Goal: Task Accomplishment & Management: Manage account settings

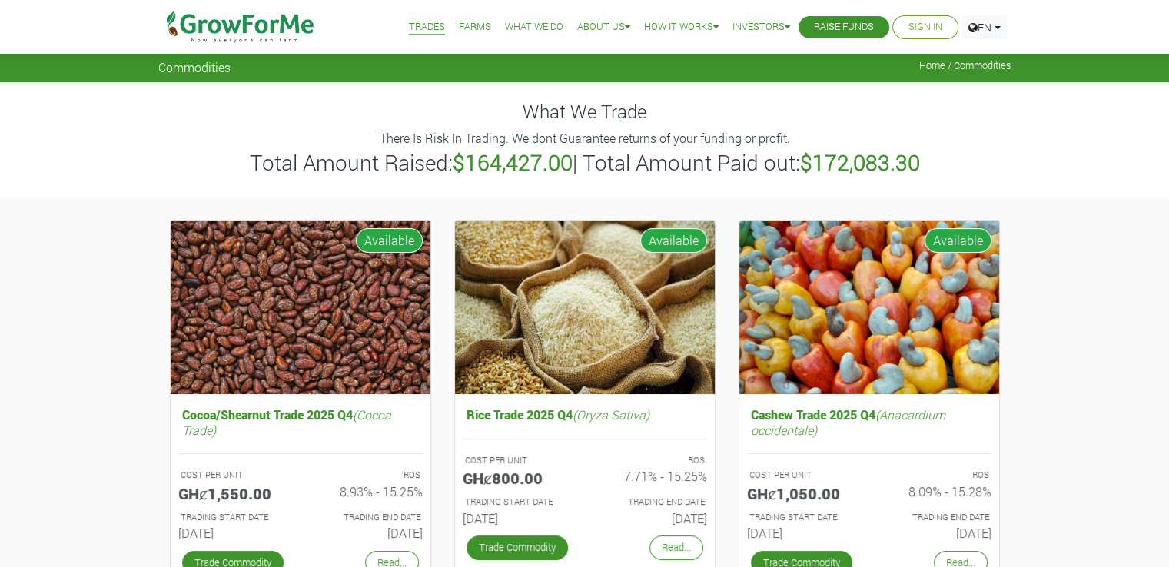
click at [930, 31] on link "Sign In" at bounding box center [925, 27] width 34 height 16
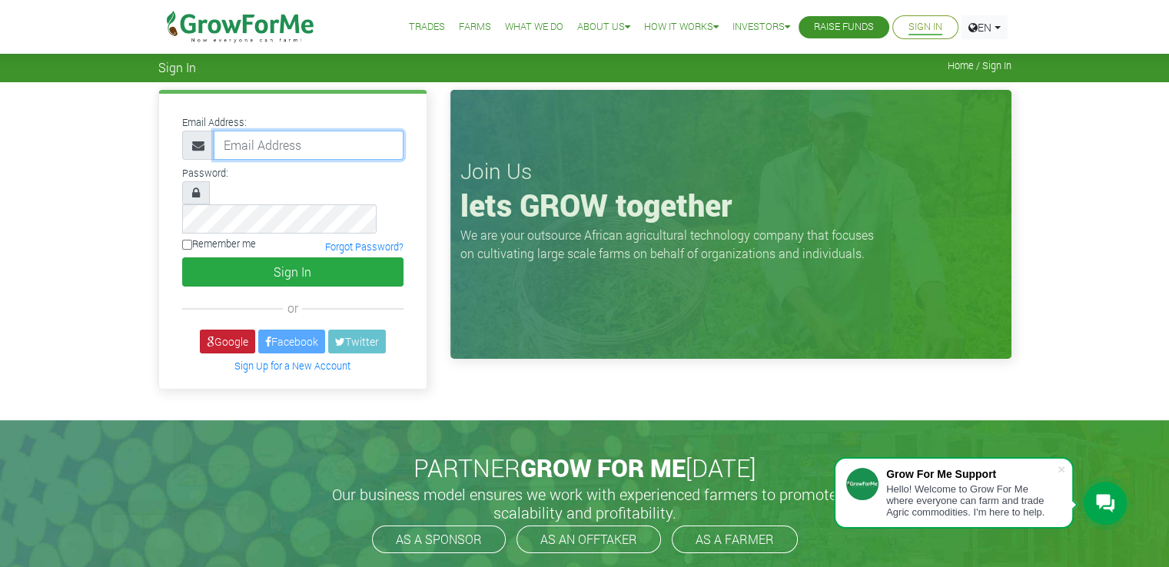
type input "[EMAIL_ADDRESS][DOMAIN_NAME]"
click at [228, 330] on link "Google" at bounding box center [227, 342] width 55 height 24
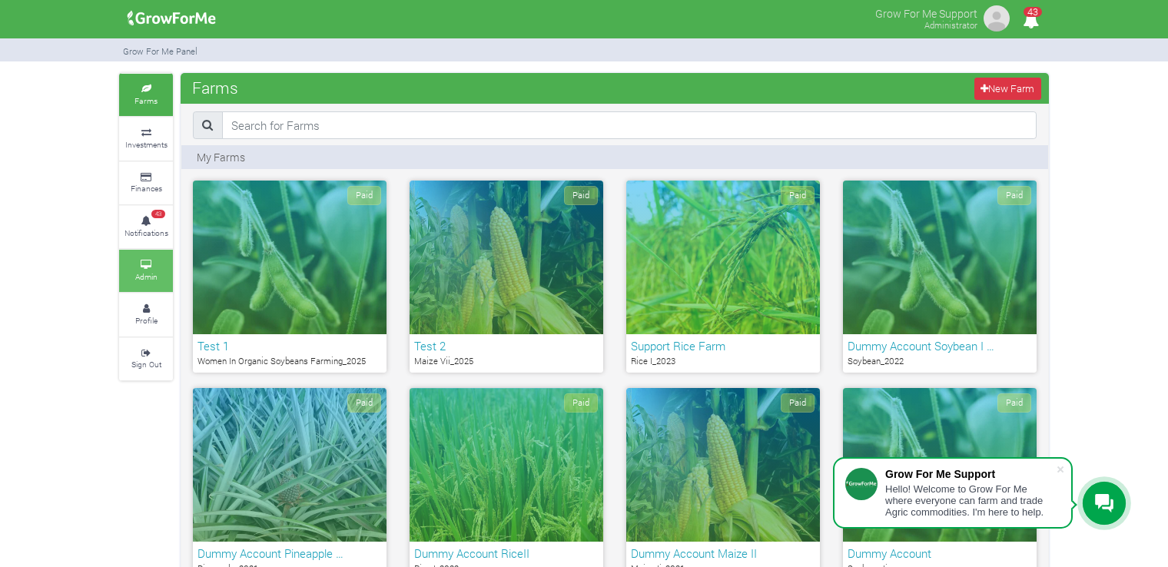
click at [157, 264] on icon at bounding box center [146, 265] width 46 height 8
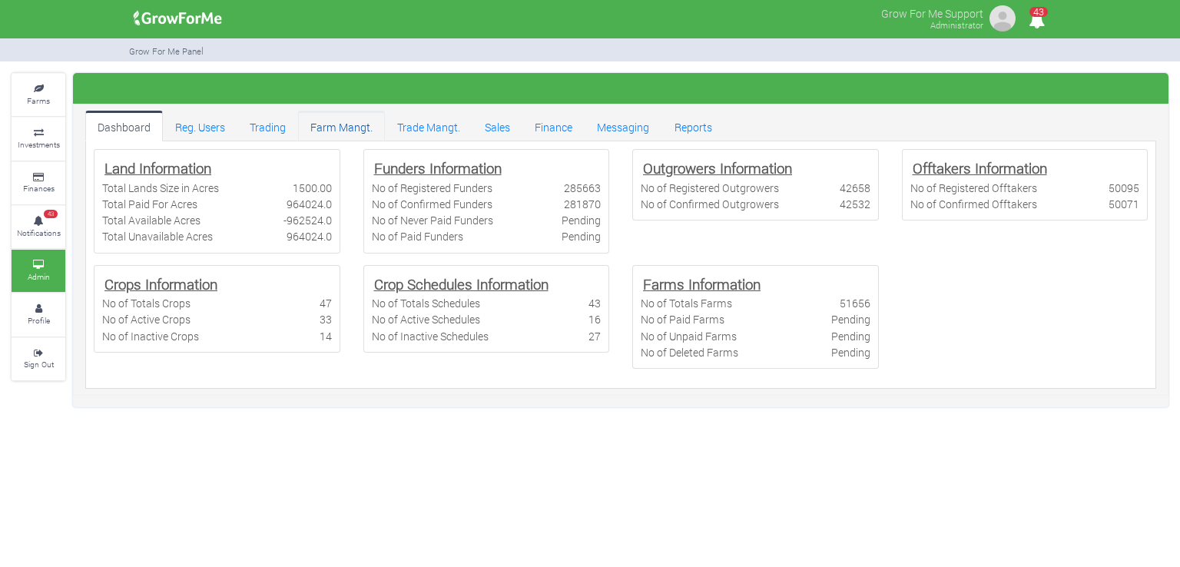
click at [340, 133] on link "Farm Mangt." at bounding box center [341, 126] width 87 height 31
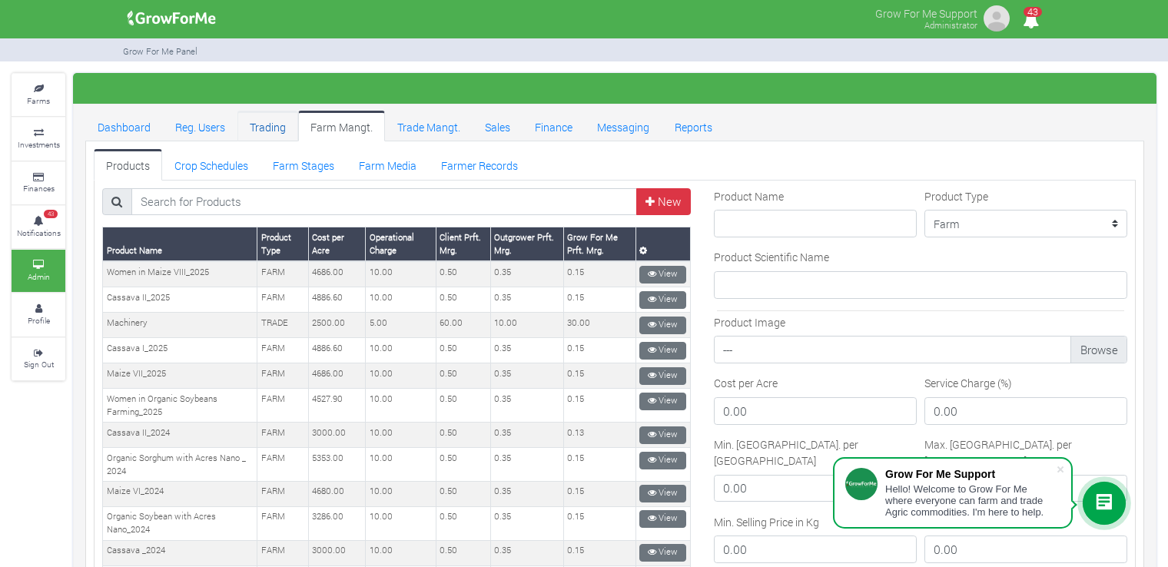
click at [270, 134] on link "Trading" at bounding box center [267, 126] width 61 height 31
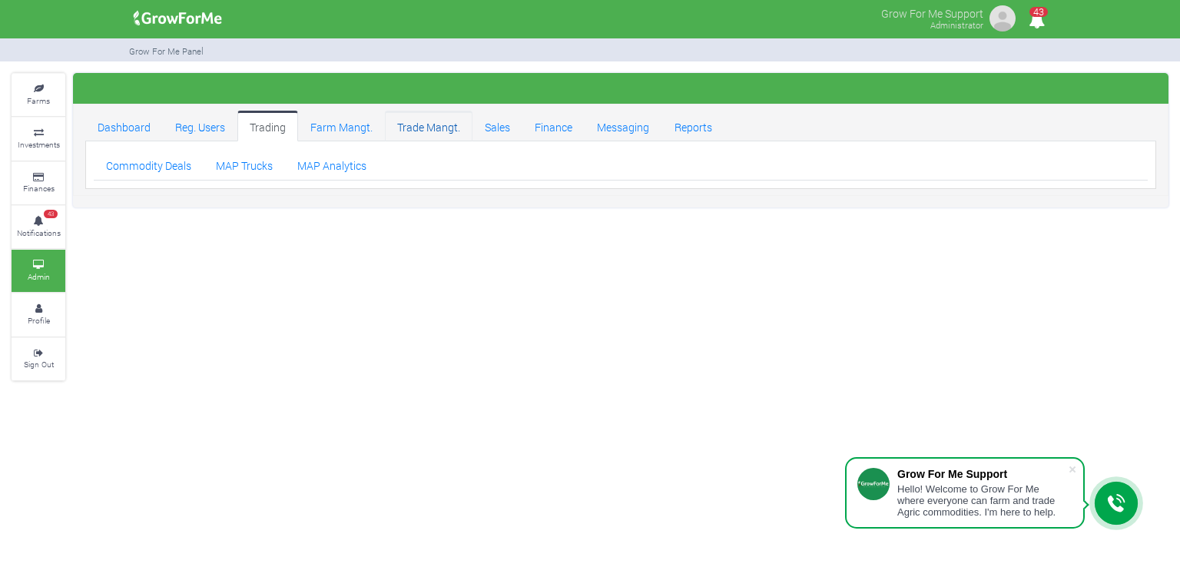
click at [428, 133] on link "Trade Mangt." at bounding box center [429, 126] width 88 height 31
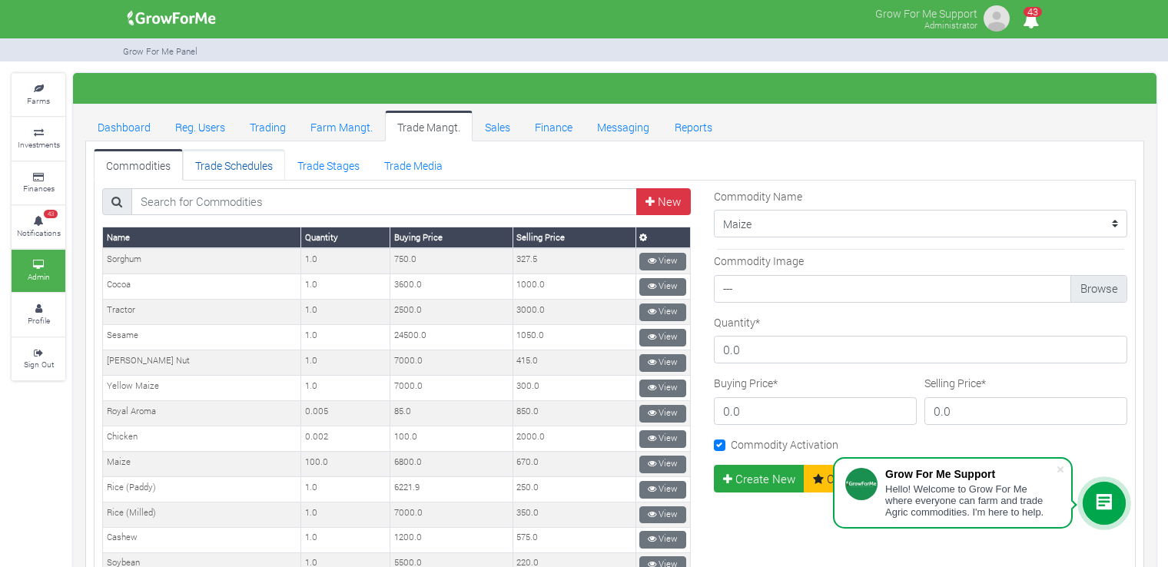
click at [215, 160] on link "Trade Schedules" at bounding box center [234, 164] width 102 height 31
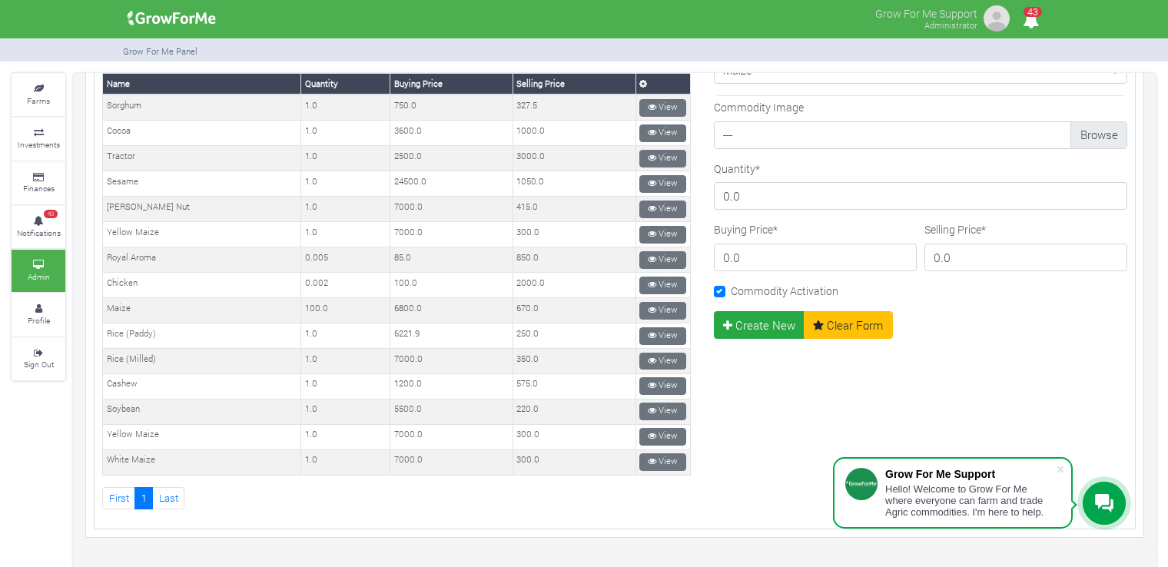
scroll to position [230, 0]
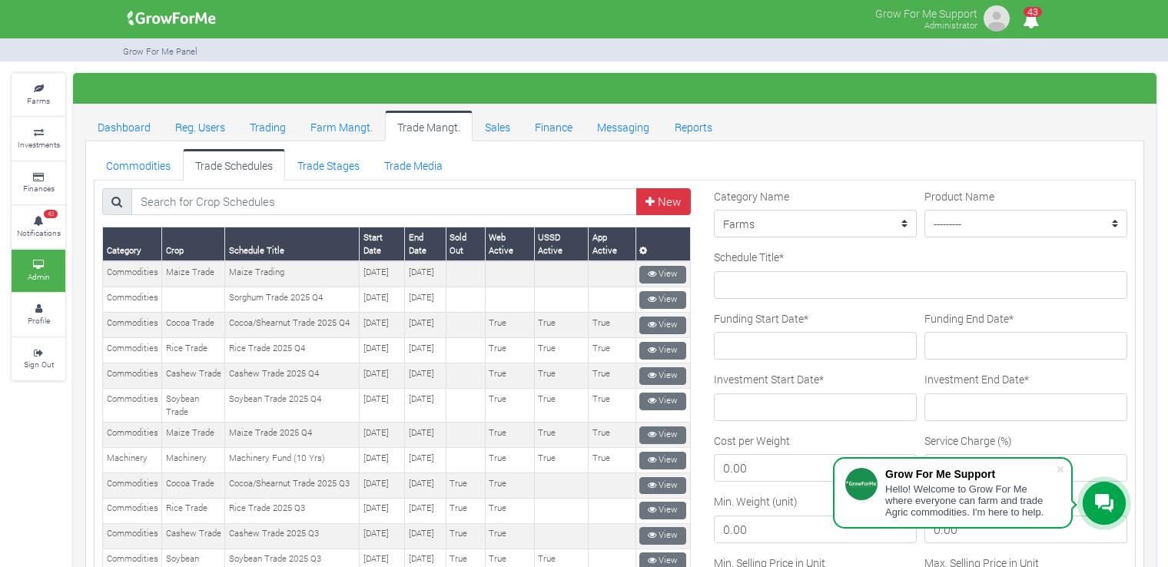
click at [446, 423] on td "[DATE]" at bounding box center [425, 406] width 41 height 34
click at [1063, 482] on div "Grow For Me Support Hello! Welcome to Grow For Me where everyone can farm and t…" at bounding box center [953, 492] width 240 height 71
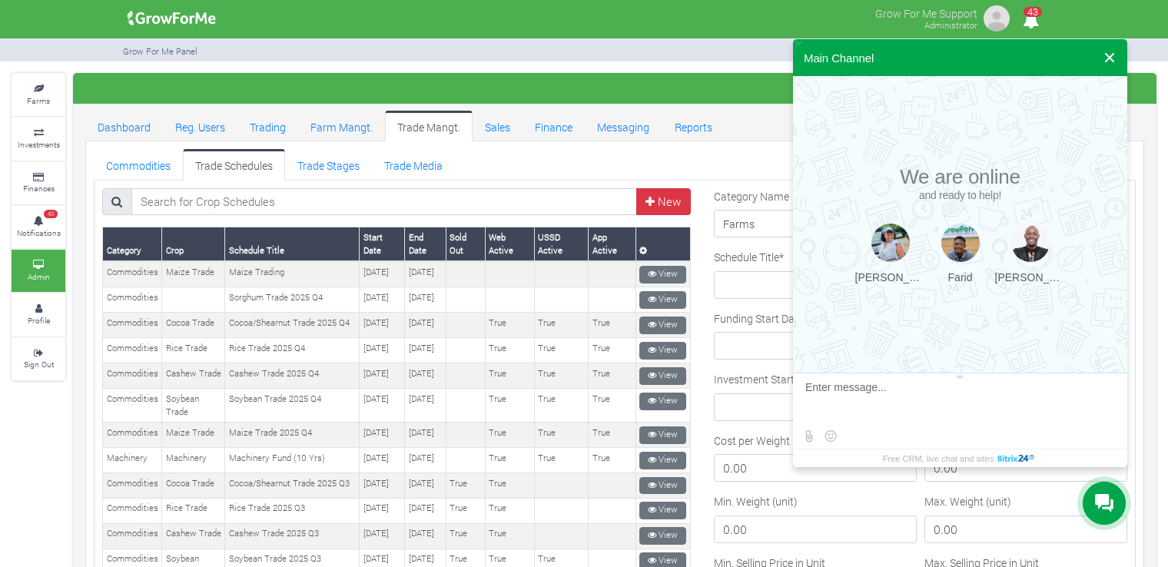
click at [1111, 55] on button at bounding box center [1110, 57] width 28 height 37
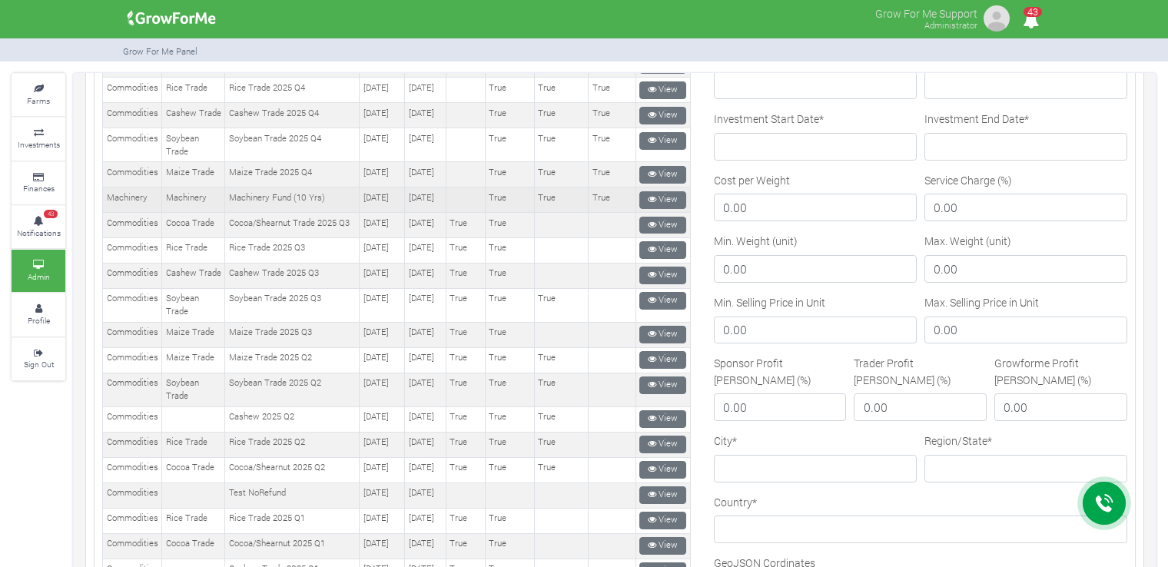
scroll to position [261, 0]
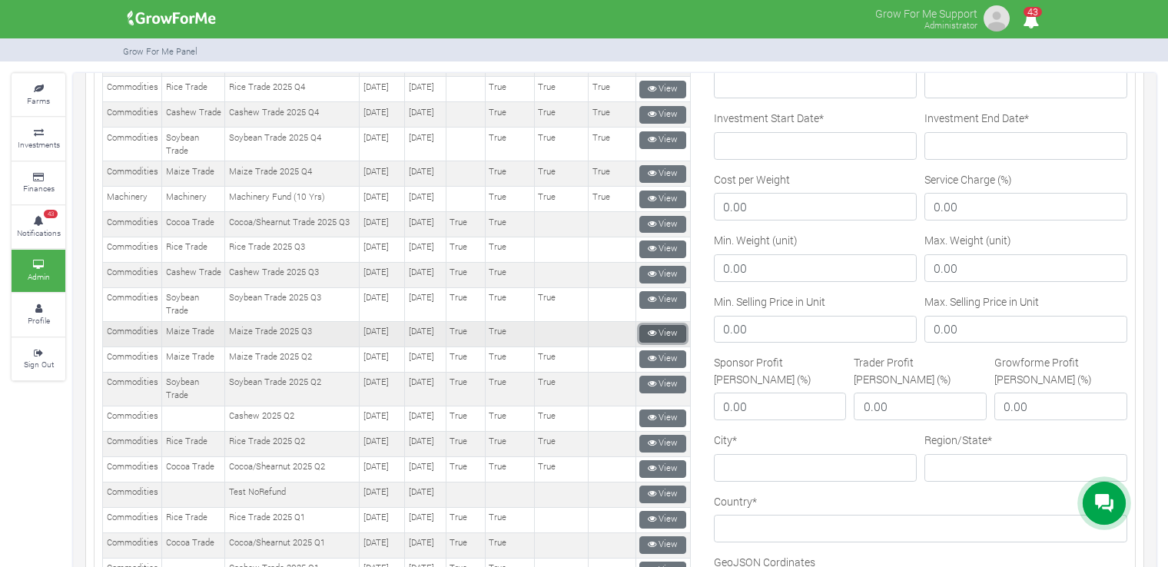
click at [658, 343] on link "View" at bounding box center [662, 334] width 47 height 18
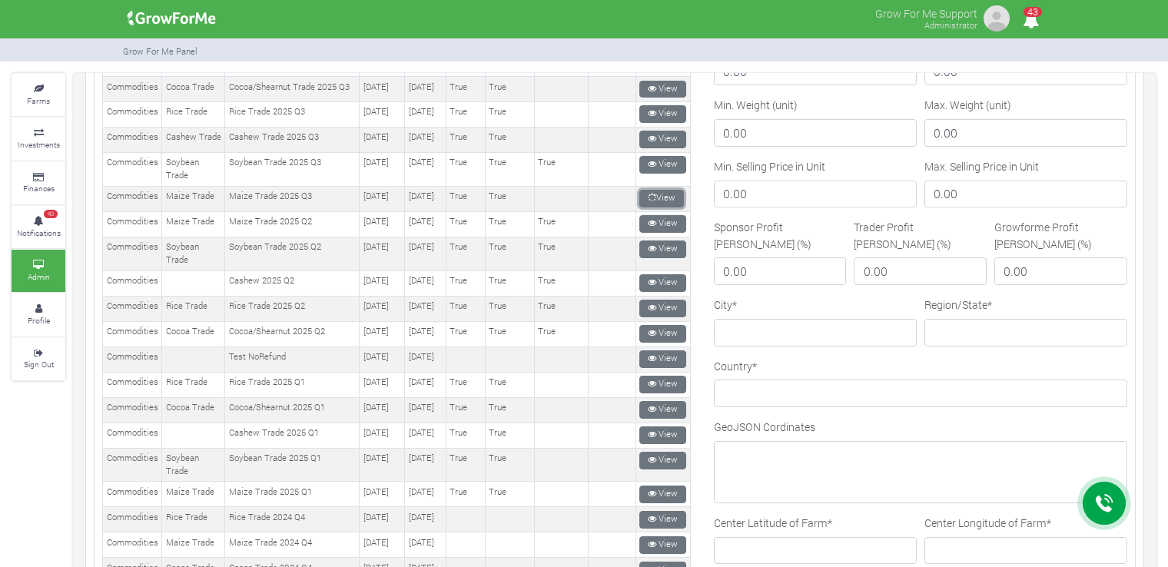
scroll to position [381, 0]
